Goal: Find specific page/section: Find specific page/section

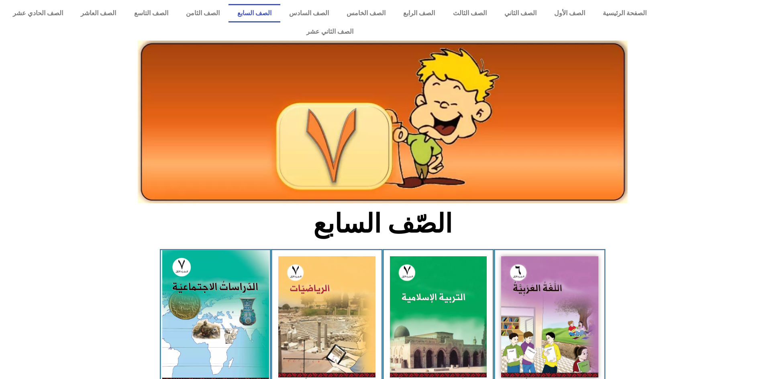
click at [225, 293] on img at bounding box center [215, 317] width 107 height 133
click at [242, 311] on img at bounding box center [215, 317] width 107 height 133
click at [177, 275] on img at bounding box center [215, 317] width 107 height 133
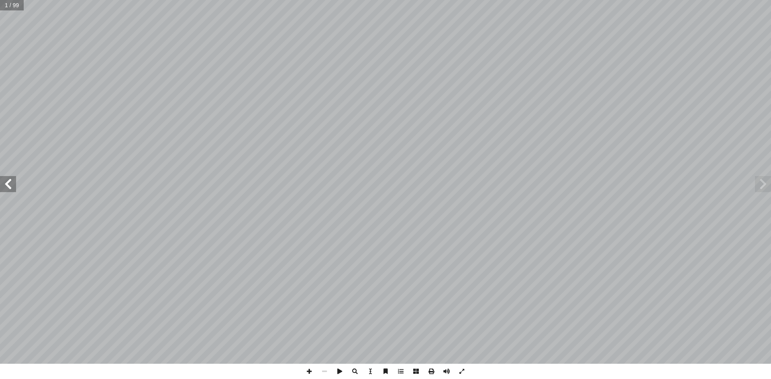
click at [11, 192] on div "ة ّ الاجتماعي ُ راسات ّ الد ليف: أ ا فريق الت �أ. منير عايش �أ. جمال سالم ٧ ُ ز…" at bounding box center [385, 182] width 771 height 364
click at [8, 170] on div "ة ّ الاجتماعي ُ راسات ّ الد ليف: أ ا فريق الت �أ. منير عايش �أ. جمال سالم ٧ ُ ز…" at bounding box center [385, 182] width 771 height 364
click at [0, 197] on div "ة ّ الاجتماعي ُ راسات ّ الد ليف: أ ا فريق الت �أ. منير عايش �أ. جمال سالم ٧ ُ ز…" at bounding box center [385, 182] width 771 height 364
click at [11, 180] on span at bounding box center [8, 184] width 16 height 16
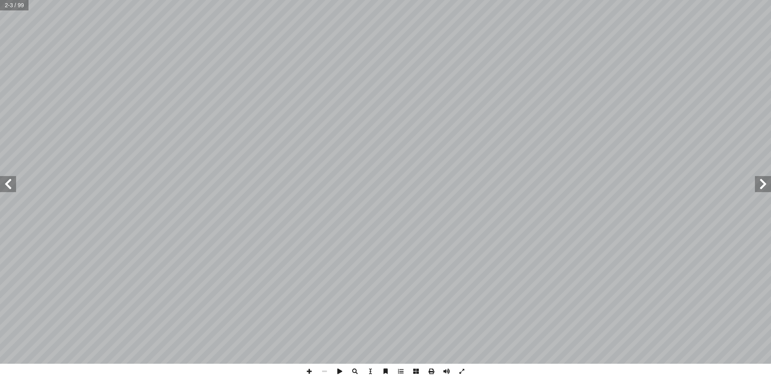
click at [11, 180] on span at bounding box center [8, 184] width 16 height 16
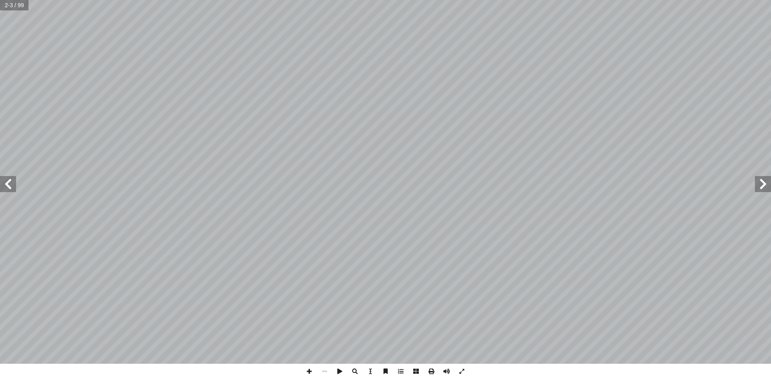
click at [11, 179] on span at bounding box center [8, 184] width 16 height 16
click at [10, 187] on span at bounding box center [8, 184] width 16 height 16
click at [768, 190] on span at bounding box center [763, 184] width 16 height 16
click at [770, 185] on span at bounding box center [763, 184] width 16 height 16
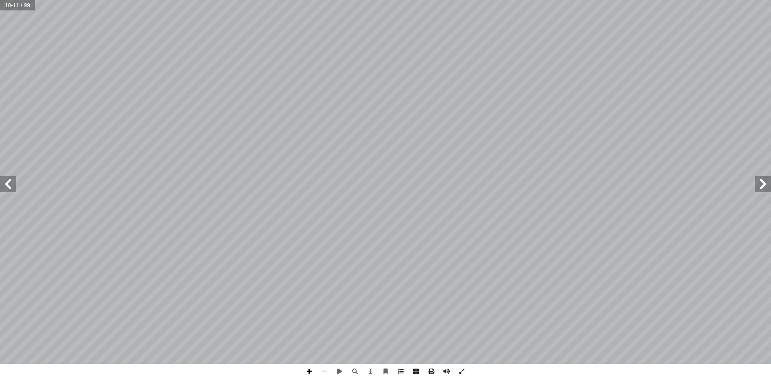
click at [309, 370] on span at bounding box center [309, 371] width 15 height 15
